Goal: Entertainment & Leisure: Consume media (video, audio)

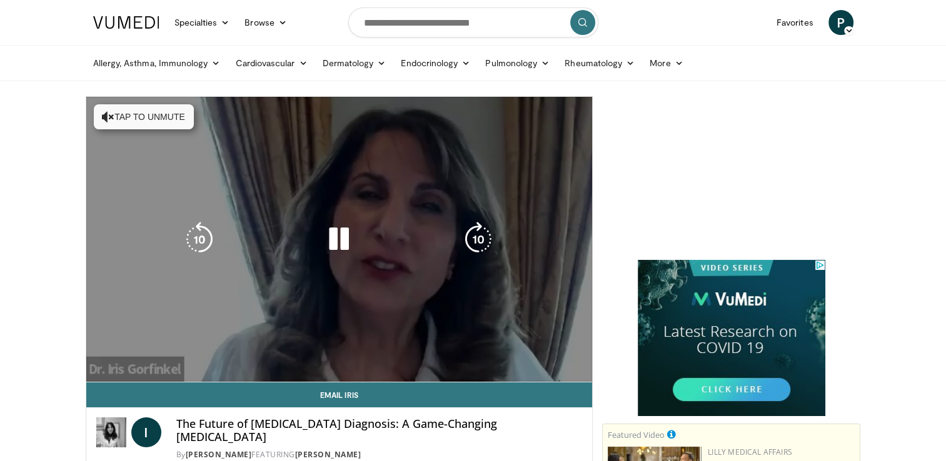
click at [344, 246] on icon "Video Player" at bounding box center [338, 239] width 35 height 35
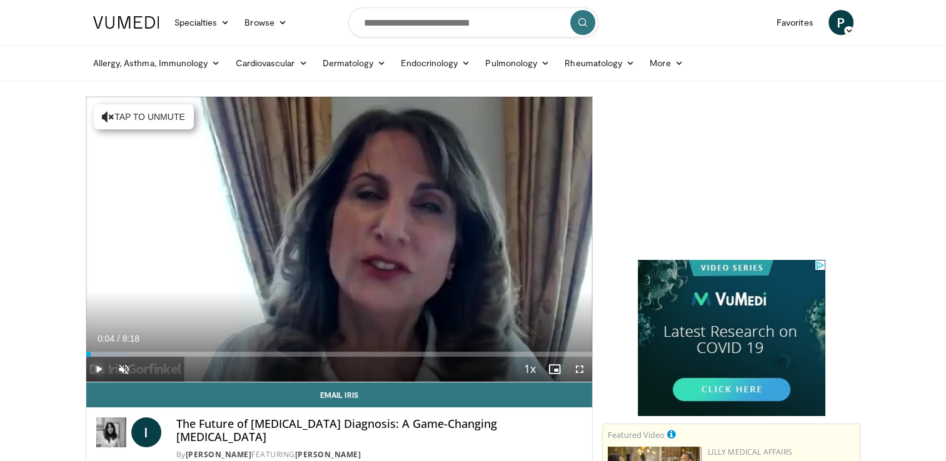
click at [98, 367] on span "Video Player" at bounding box center [98, 369] width 25 height 25
click at [139, 368] on div "Volume Level" at bounding box center [139, 369] width 0 height 4
drag, startPoint x: 137, startPoint y: 368, endPoint x: 151, endPoint y: 369, distance: 14.4
click at [151, 369] on div "Volume Level" at bounding box center [145, 369] width 13 height 4
